Goal: Task Accomplishment & Management: Complete application form

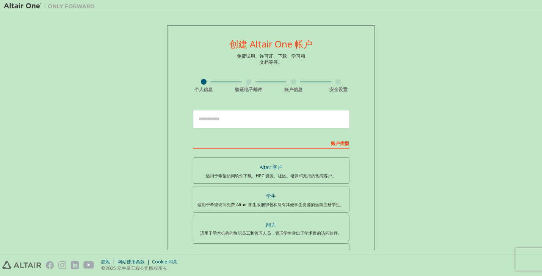
scroll to position [52, 0]
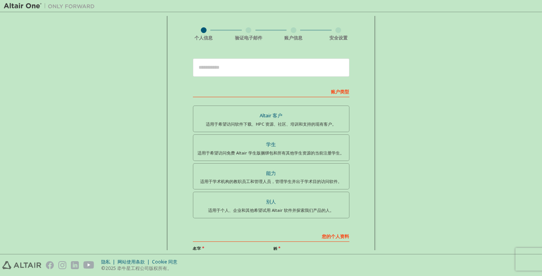
click at [343, 141] on div "学生" at bounding box center [271, 144] width 147 height 11
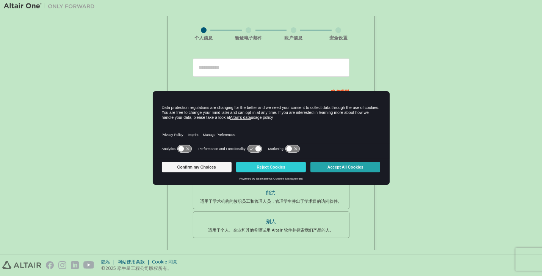
click at [339, 168] on button "Accept All Cookies" at bounding box center [345, 166] width 70 height 11
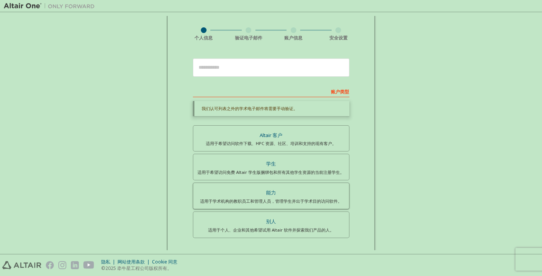
scroll to position [140, 0]
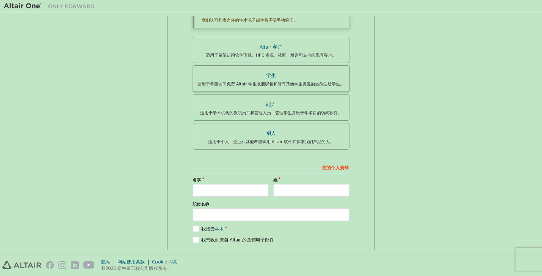
click at [312, 78] on div "学生" at bounding box center [271, 75] width 147 height 11
click at [228, 187] on input "text" at bounding box center [231, 190] width 76 height 13
type input "*****"
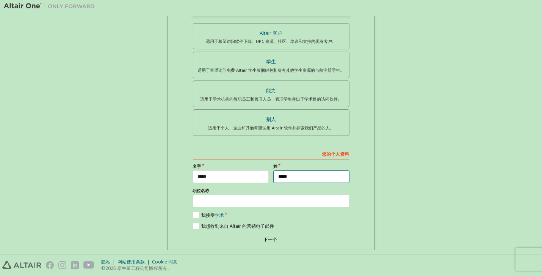
scroll to position [160, 0]
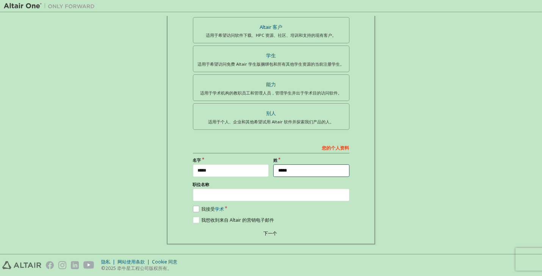
type input "*****"
click at [196, 205] on label "我接受 学术" at bounding box center [208, 208] width 31 height 6
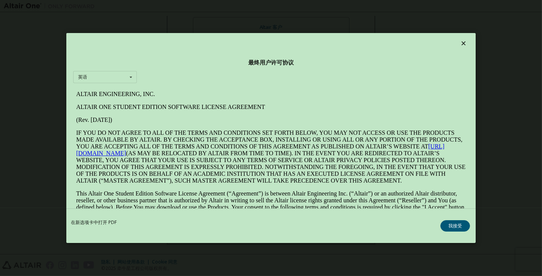
scroll to position [0, 0]
click at [456, 226] on button "我接受" at bounding box center [455, 225] width 30 height 11
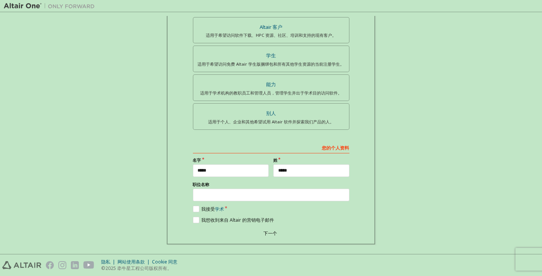
click at [265, 229] on div "下一个" at bounding box center [271, 232] width 157 height 11
click at [263, 228] on div "下一个" at bounding box center [271, 232] width 157 height 11
click at [269, 229] on div "下一个" at bounding box center [271, 232] width 157 height 11
click at [274, 234] on div "下一个" at bounding box center [271, 232] width 157 height 11
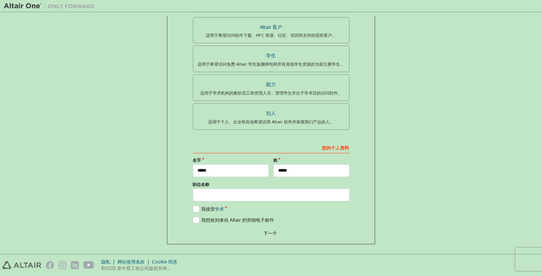
click at [272, 231] on div "下一个" at bounding box center [271, 232] width 157 height 11
drag, startPoint x: 272, startPoint y: 231, endPoint x: 238, endPoint y: 216, distance: 37.2
click at [238, 216] on label "我想收到来自 Altair 的营销电子邮件" at bounding box center [233, 219] width 81 height 6
click at [272, 233] on div "下一个" at bounding box center [271, 232] width 157 height 11
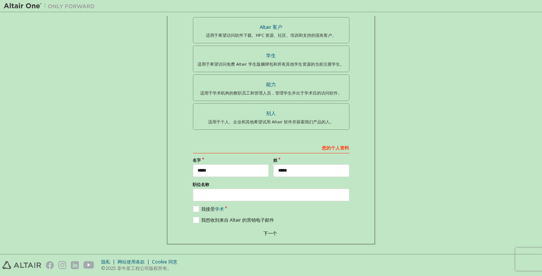
click at [269, 230] on div "下一个" at bounding box center [271, 232] width 157 height 11
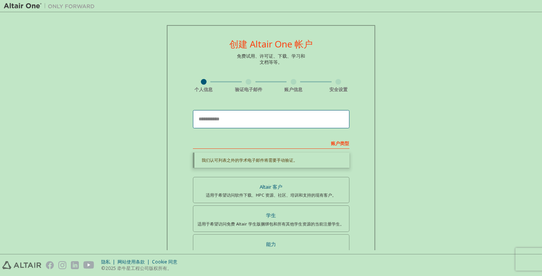
click at [297, 116] on input "email" at bounding box center [271, 119] width 157 height 18
click at [420, 140] on div "创建 Altair One 帐户 免费试用、许可证、下载、学习和 文档等等。 个人信息 验证电子邮件 账户信息 安全设置 This is a federate…" at bounding box center [271, 214] width 534 height 397
click at [296, 112] on input "email" at bounding box center [271, 119] width 157 height 18
paste input "**********"
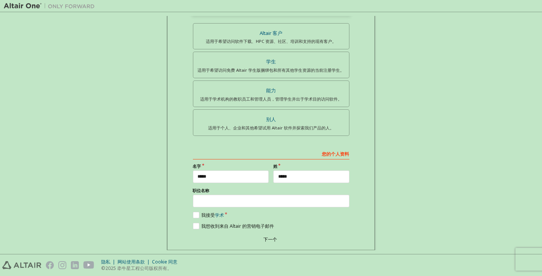
scroll to position [160, 0]
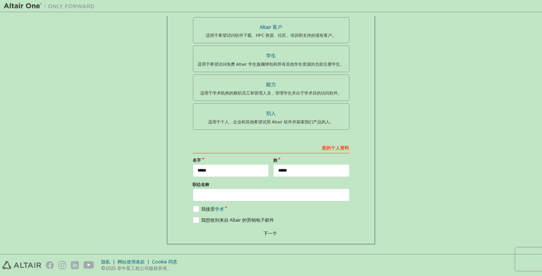
type input "**********"
click at [265, 229] on div "下一个" at bounding box center [271, 232] width 157 height 11
click at [270, 231] on div "下一个" at bounding box center [271, 232] width 157 height 11
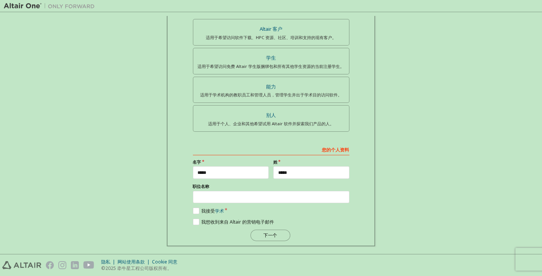
scroll to position [140, 0]
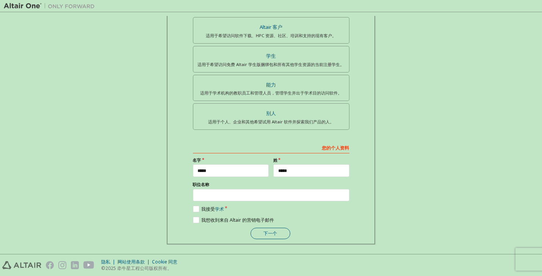
click at [270, 232] on button "下一个" at bounding box center [271, 232] width 40 height 11
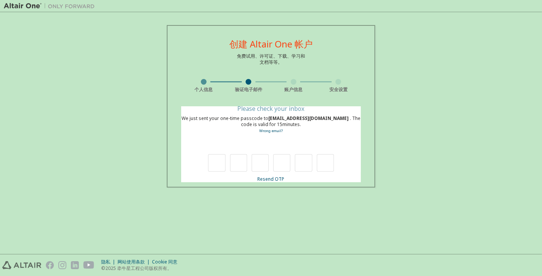
scroll to position [0, 0]
type input "*"
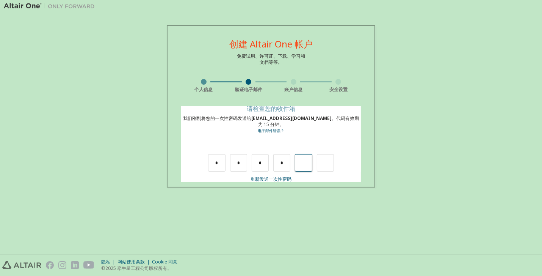
type input "*"
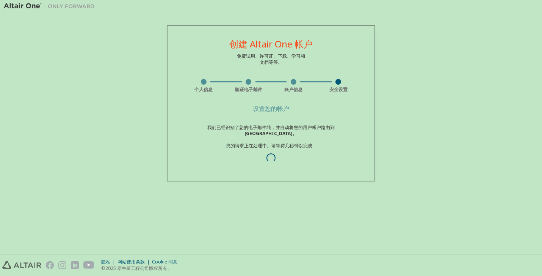
click at [377, 141] on div "创建 Altair One 帐户 免费试用、许可证、下载、学习和 文档等等。 个人信息 验证电子邮件 账户信息 安全设置 设置您的帐户 我们已经识别了您的电子…" at bounding box center [271, 103] width 227 height 174
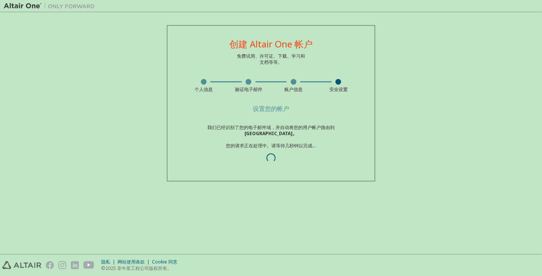
click at [346, 184] on div "创建 Altair One 帐户 免费试用、许可证、下载、学习和 文档等等。 个人信息 验证电子邮件 账户信息 安全设置 设置您的帐户 我们已经识别了您的电子…" at bounding box center [271, 133] width 534 height 234
